Goal: Understand process/instructions: Learn how to perform a task or action

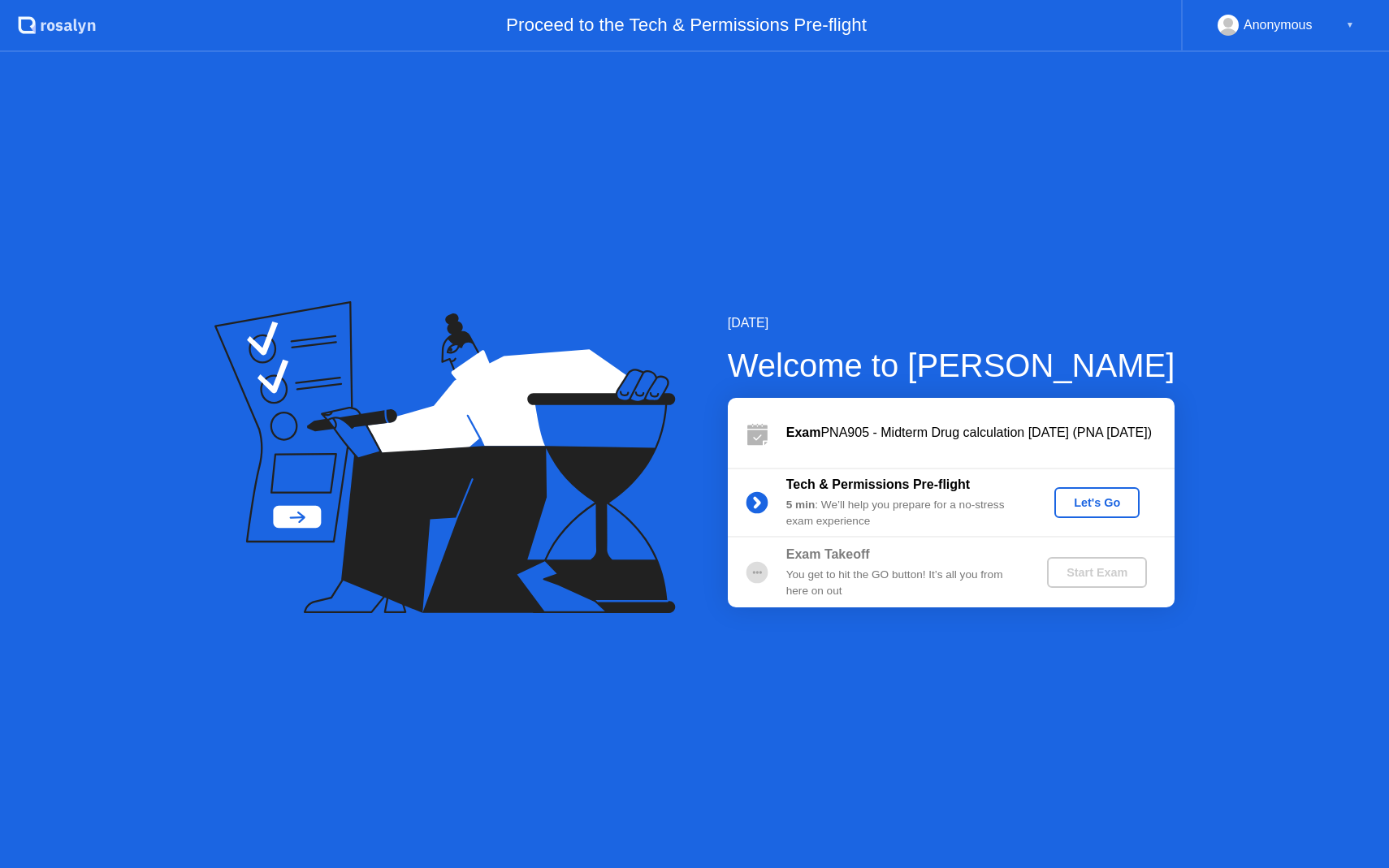
click at [1091, 509] on div "Let's Go" at bounding box center [1096, 503] width 73 height 13
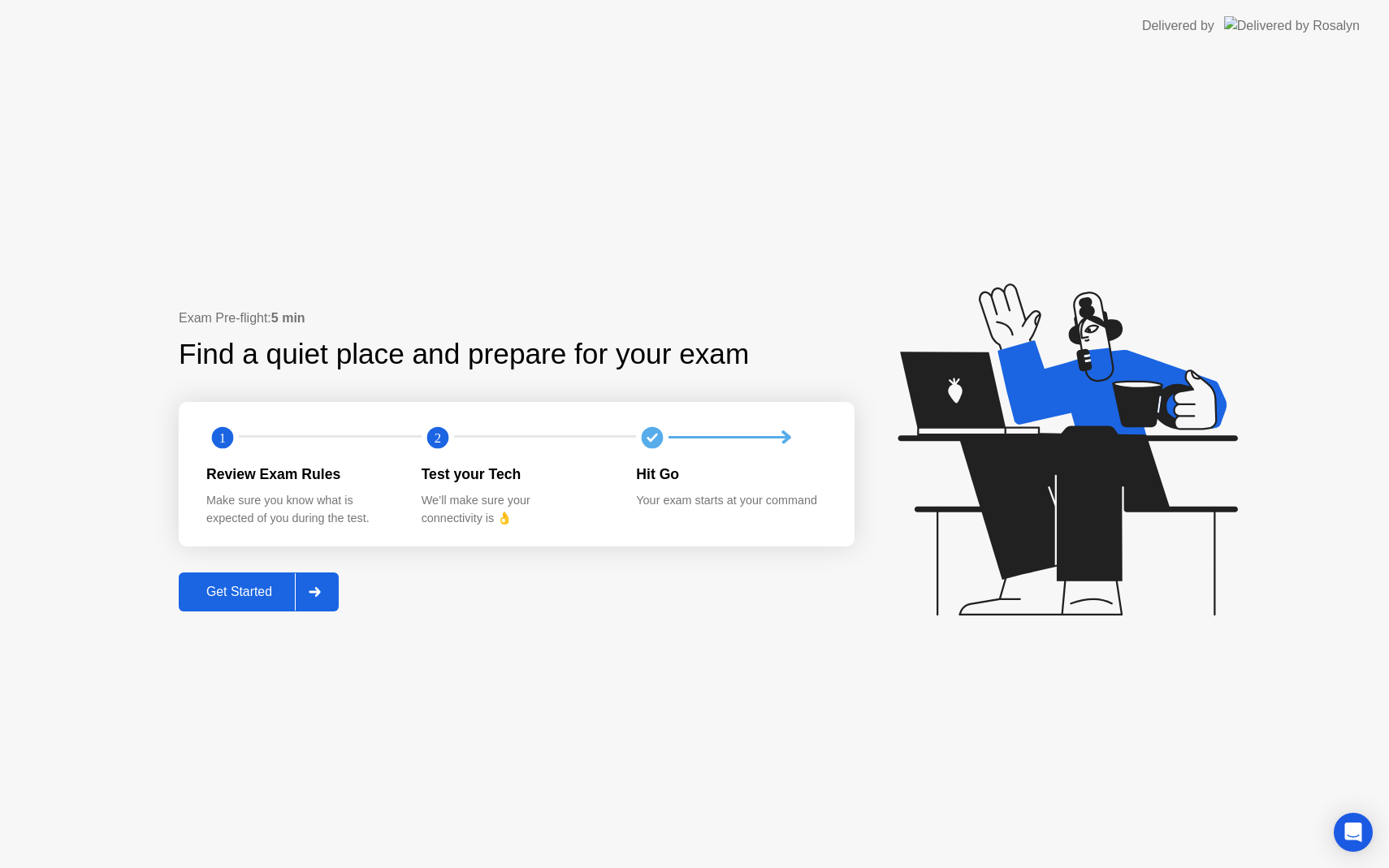
click at [251, 590] on div "Get Started" at bounding box center [238, 592] width 111 height 15
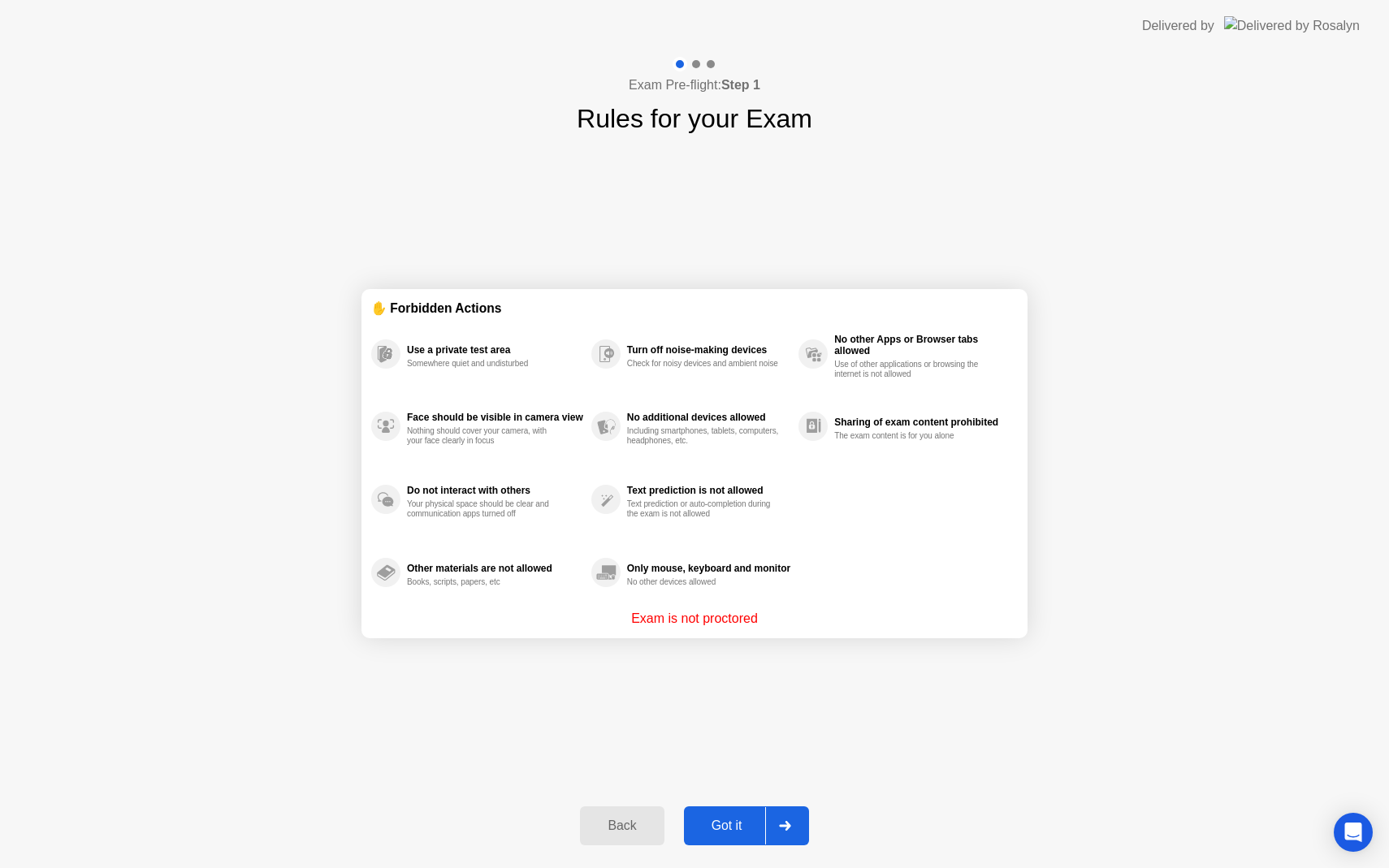
click at [720, 835] on button "Got it" at bounding box center [746, 825] width 125 height 39
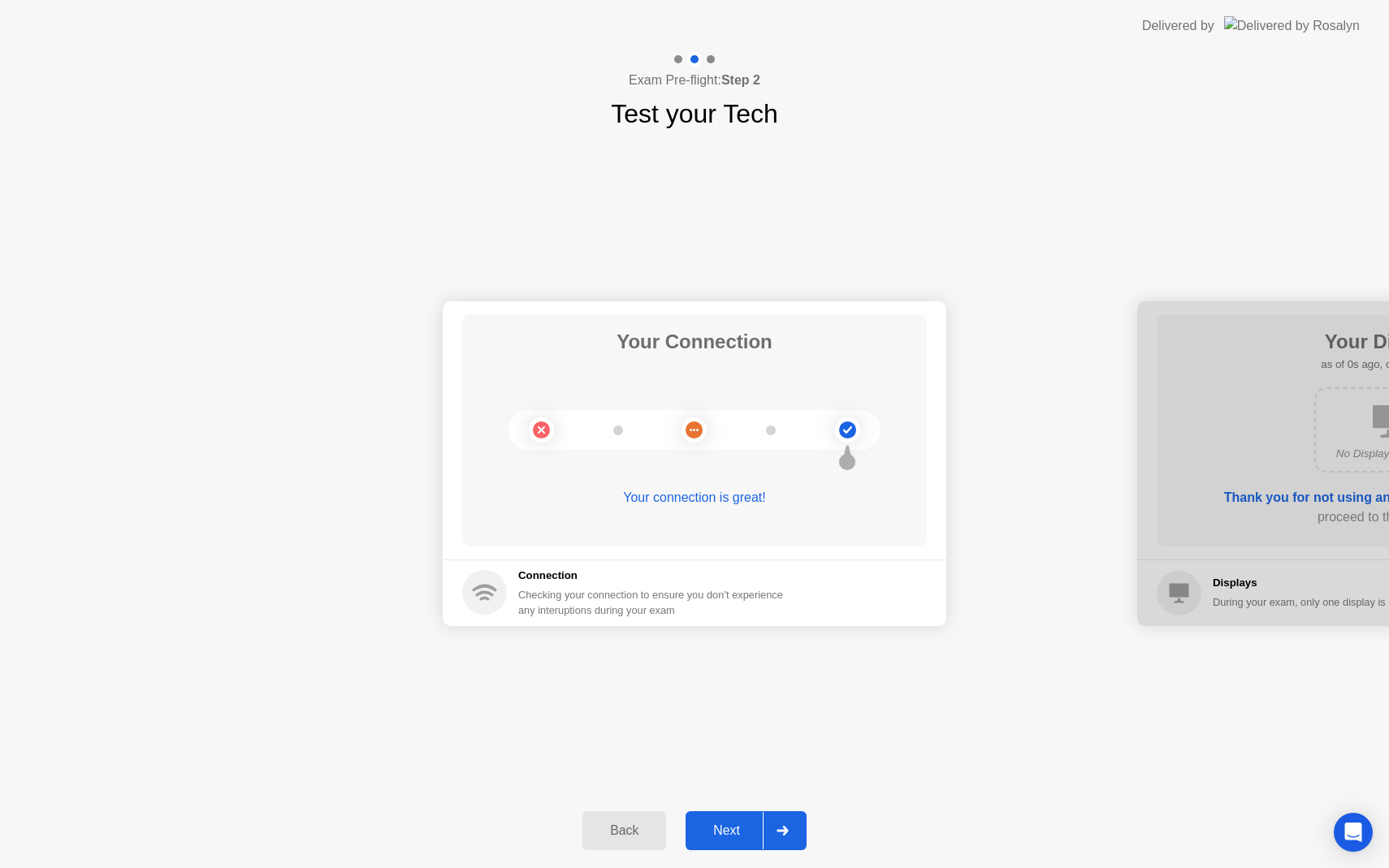
click at [726, 830] on div "Next" at bounding box center [726, 831] width 73 height 15
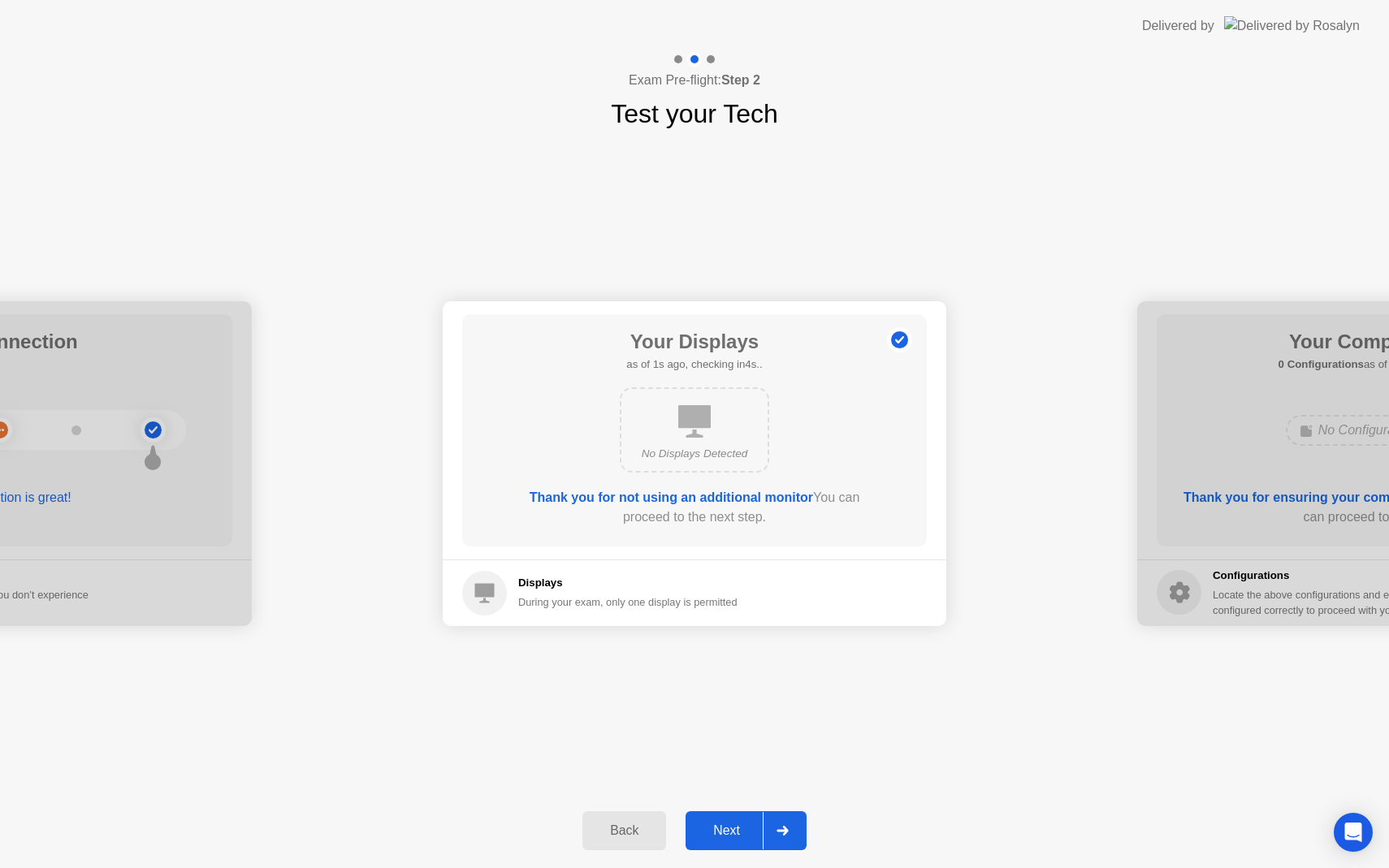
click at [729, 831] on div "Next" at bounding box center [726, 831] width 73 height 15
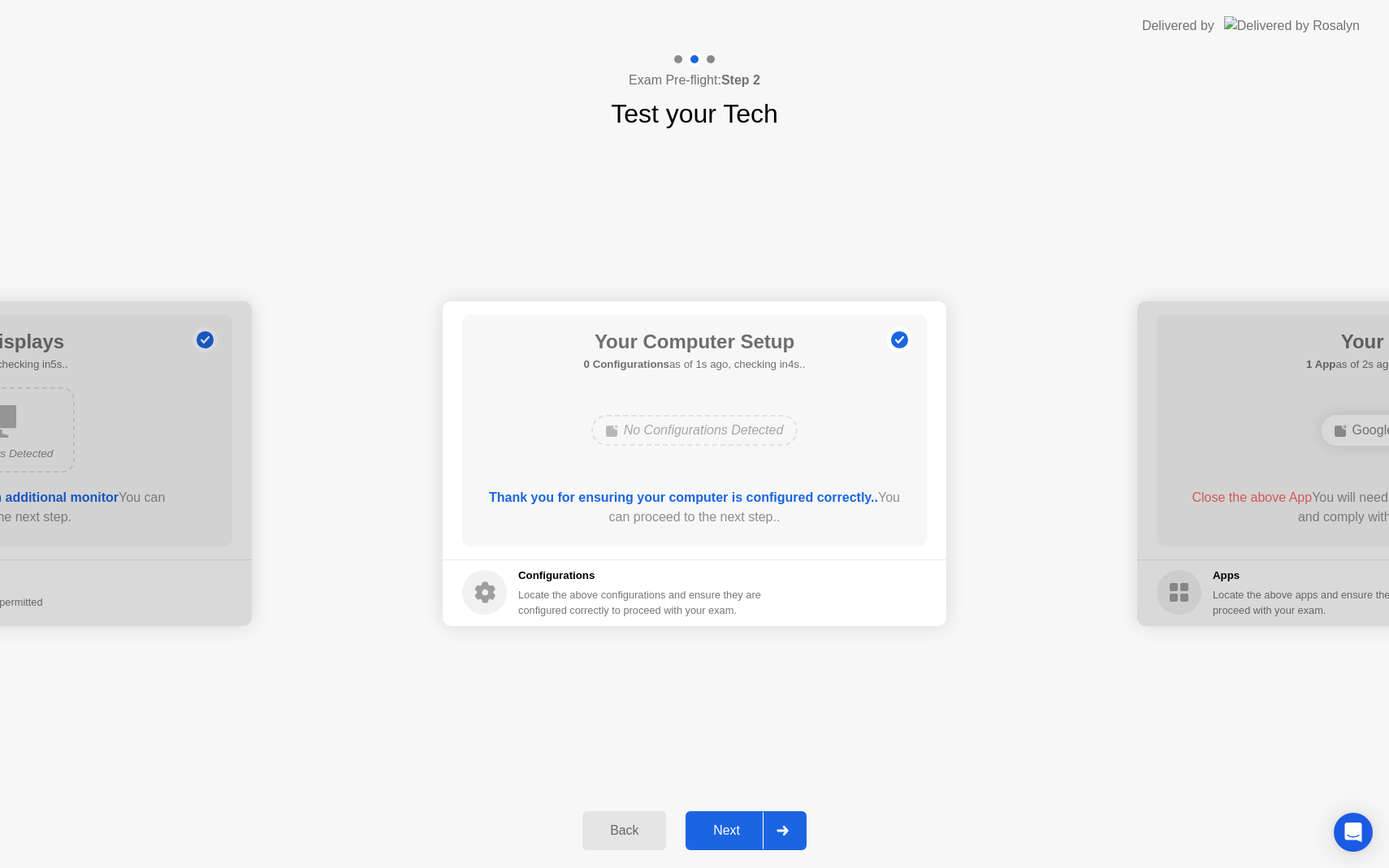
click at [730, 830] on div "Next" at bounding box center [726, 831] width 73 height 15
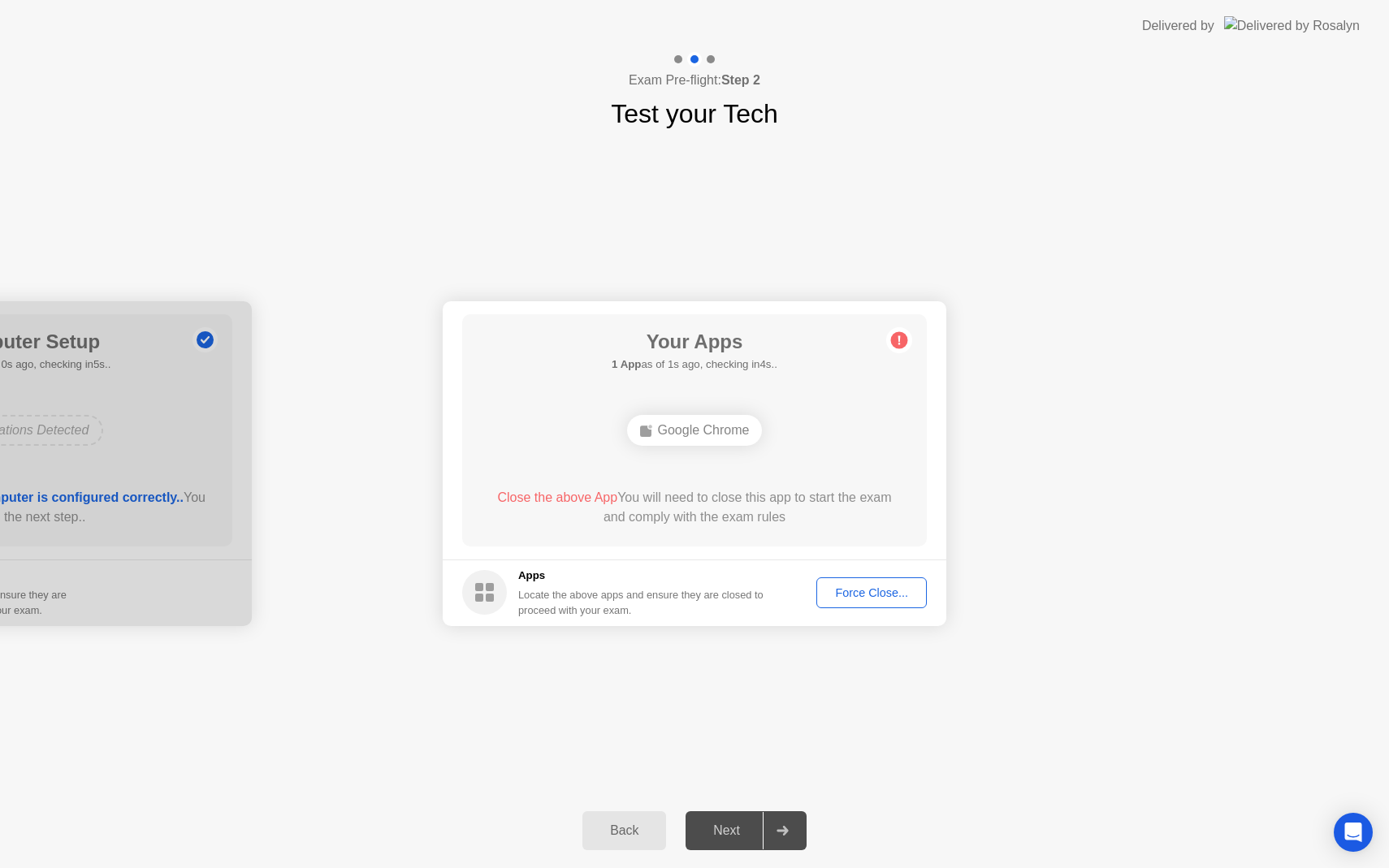
click at [837, 596] on div "Force Close..." at bounding box center [871, 593] width 99 height 13
click at [629, 840] on button "Back" at bounding box center [624, 830] width 83 height 39
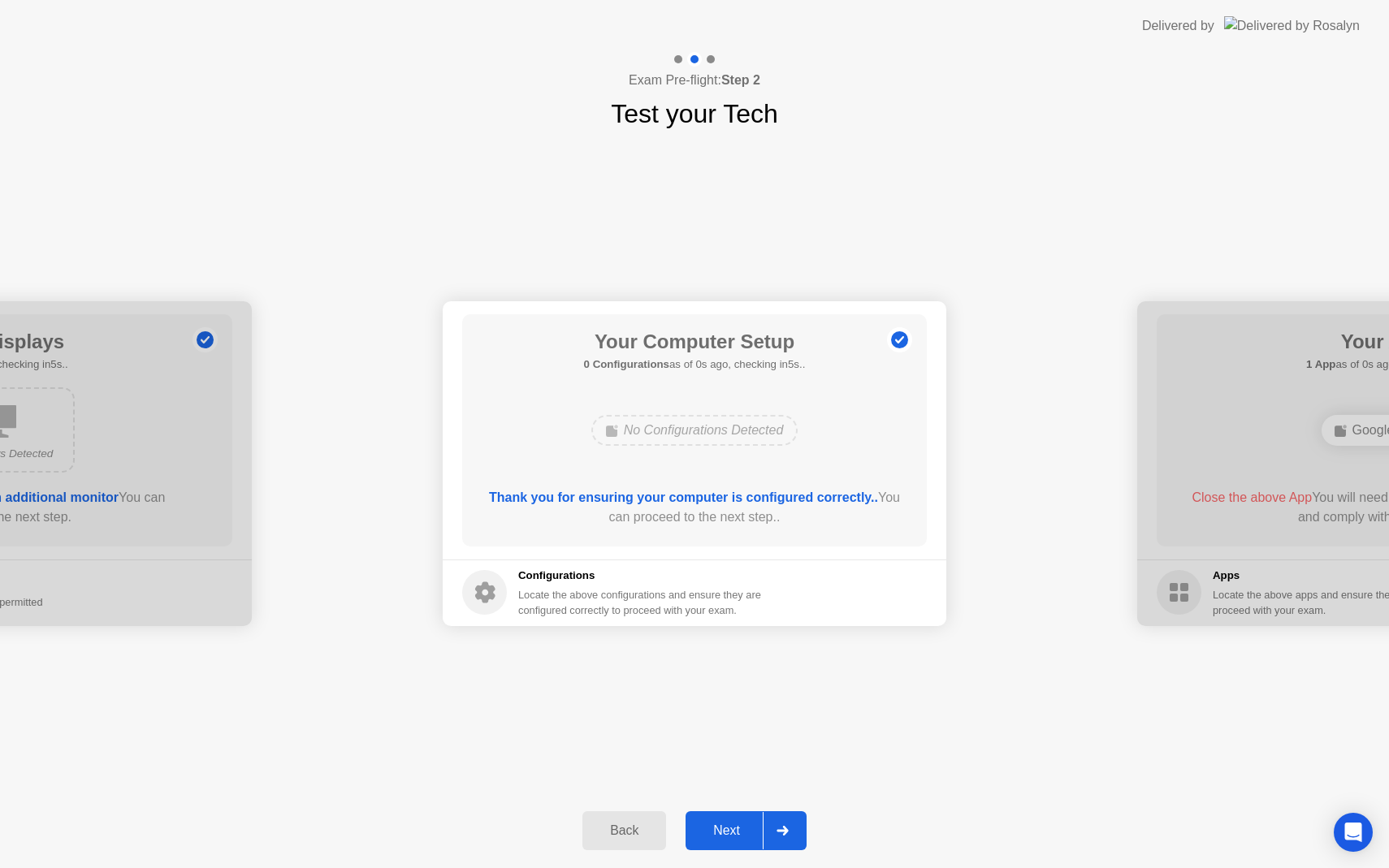
click at [629, 840] on button "Back" at bounding box center [624, 830] width 83 height 39
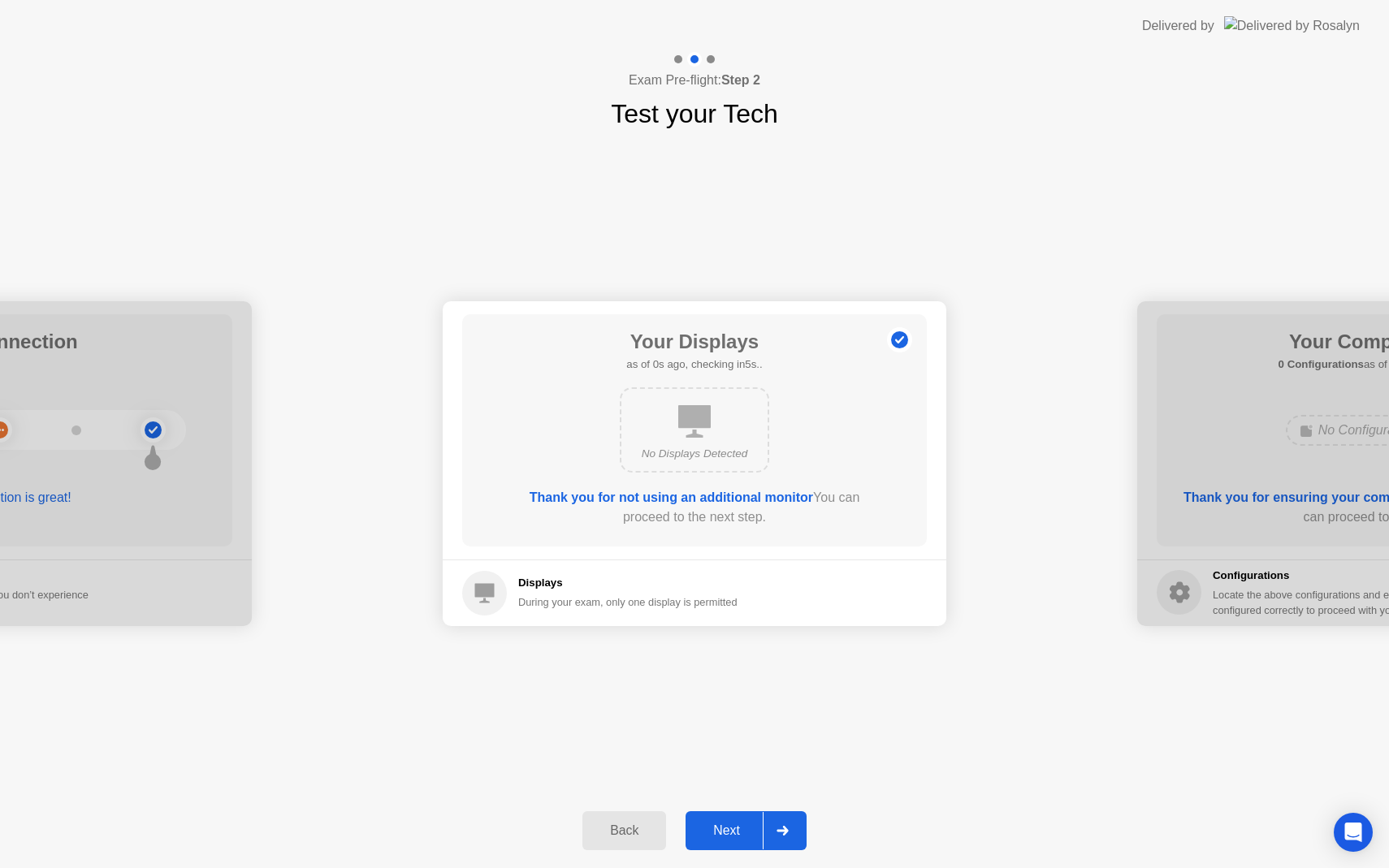
click at [629, 840] on button "Back" at bounding box center [624, 830] width 83 height 39
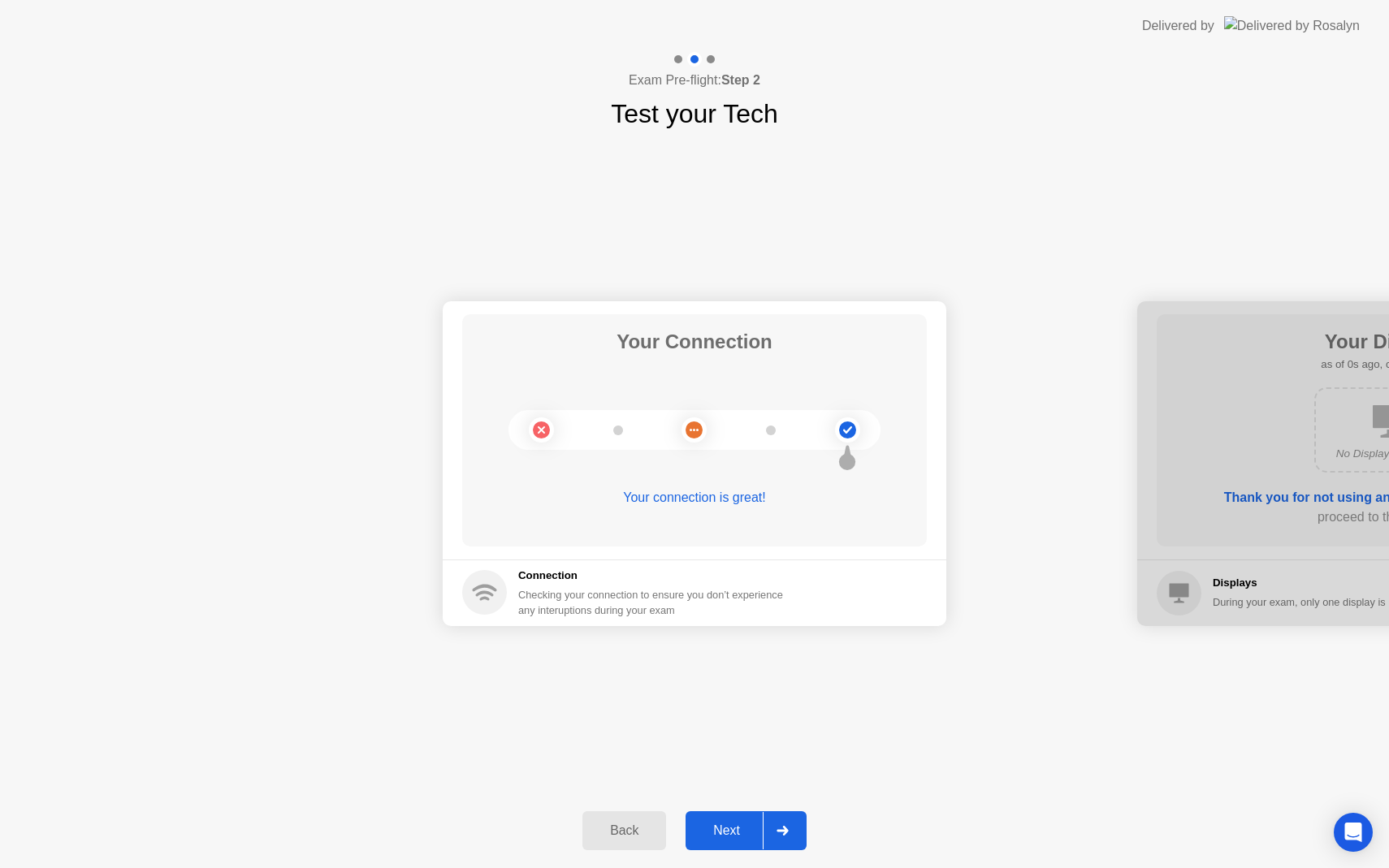
click at [629, 840] on button "Back" at bounding box center [624, 830] width 83 height 39
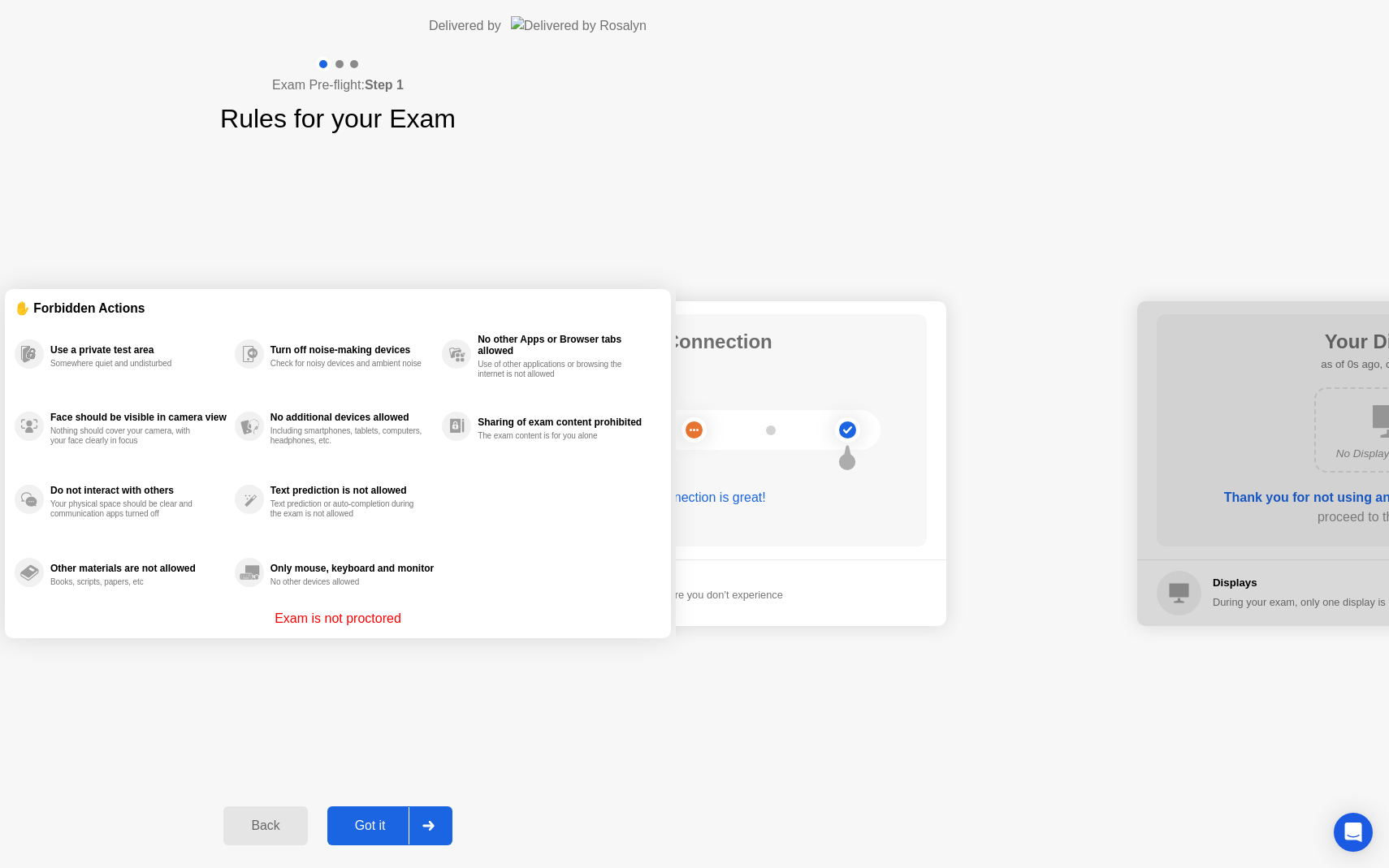
click at [307, 840] on button "Back" at bounding box center [265, 825] width 83 height 39
